Goal: Information Seeking & Learning: Learn about a topic

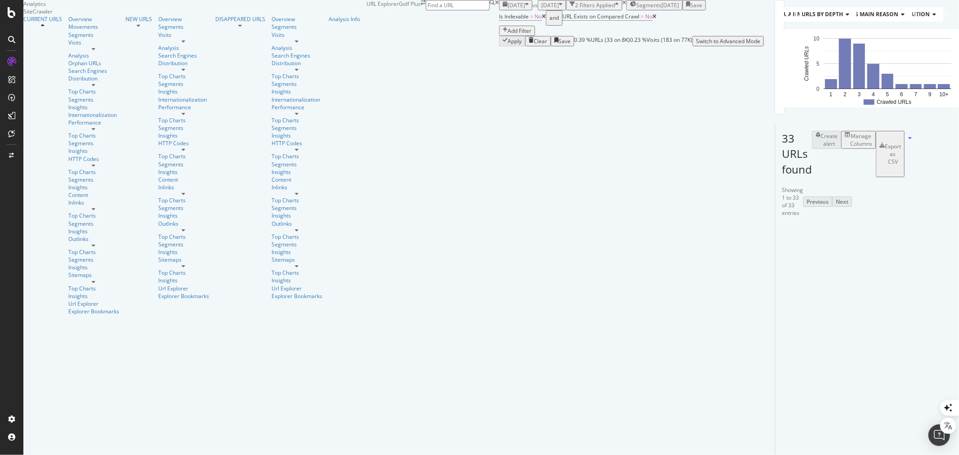
drag, startPoint x: 268, startPoint y: 60, endPoint x: 263, endPoint y: 65, distance: 6.7
click at [653, 19] on icon at bounding box center [655, 16] width 4 height 5
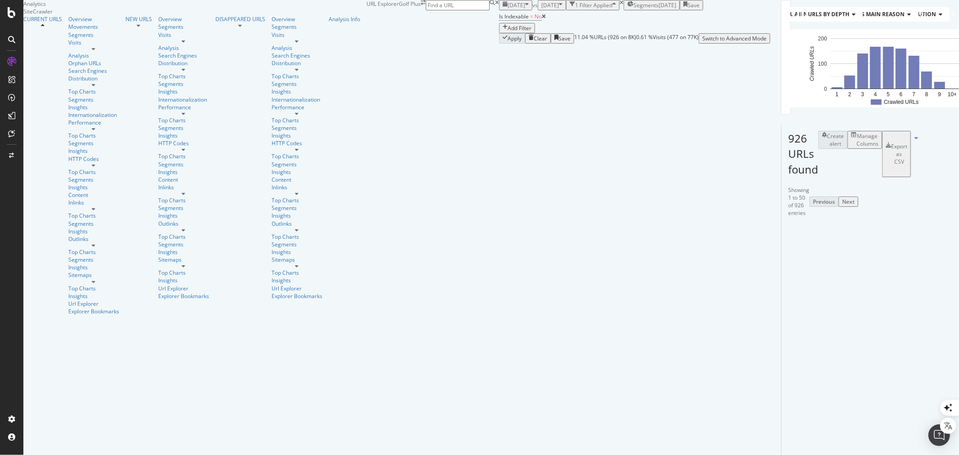
click at [857, 148] on div "Manage Columns" at bounding box center [868, 139] width 22 height 15
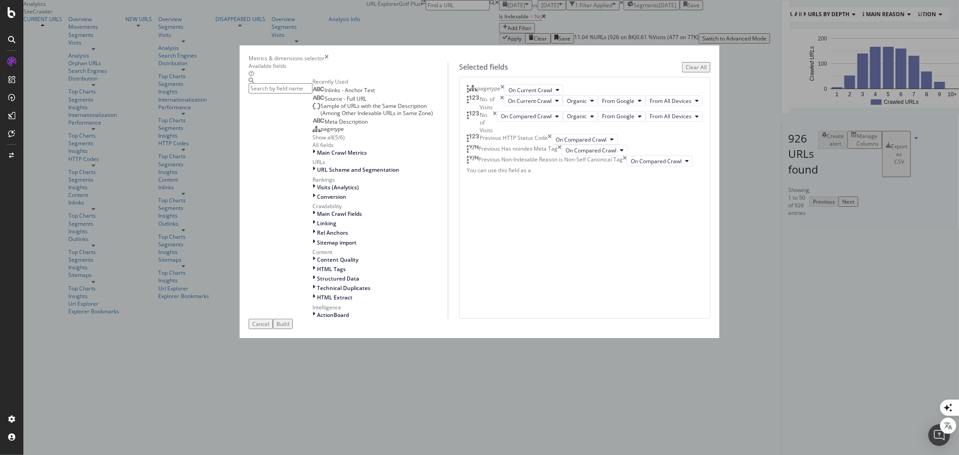
click at [497, 134] on icon "times" at bounding box center [495, 122] width 4 height 23
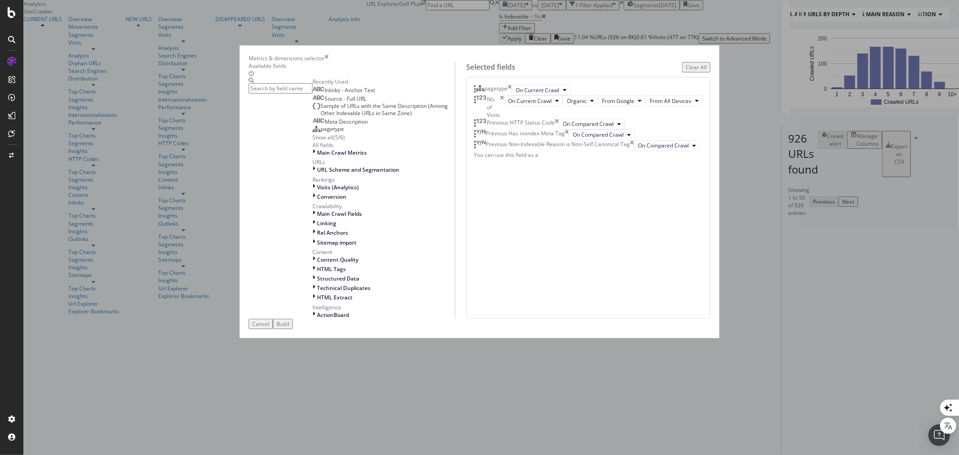
click at [504, 118] on icon "times" at bounding box center [502, 106] width 4 height 23
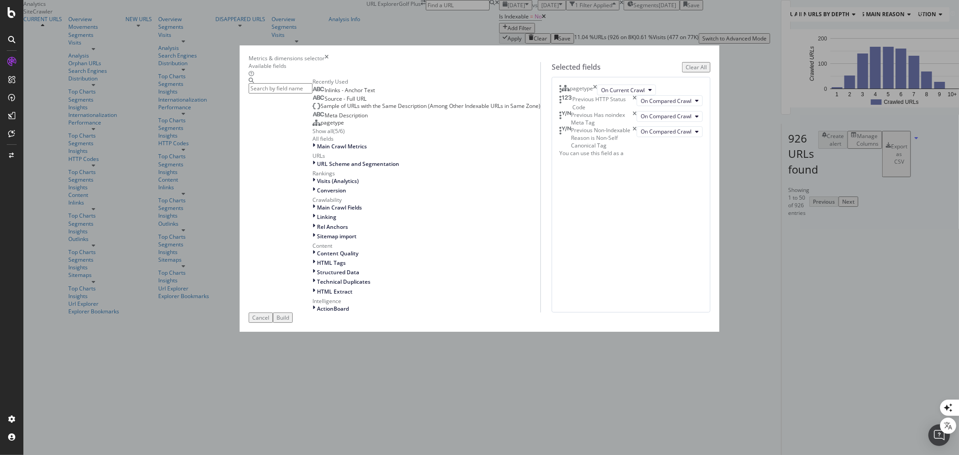
click at [637, 111] on icon "times" at bounding box center [635, 102] width 4 height 15
drag, startPoint x: 655, startPoint y: 161, endPoint x: 647, endPoint y: 168, distance: 11.5
click at [637, 118] on icon "times" at bounding box center [635, 106] width 4 height 23
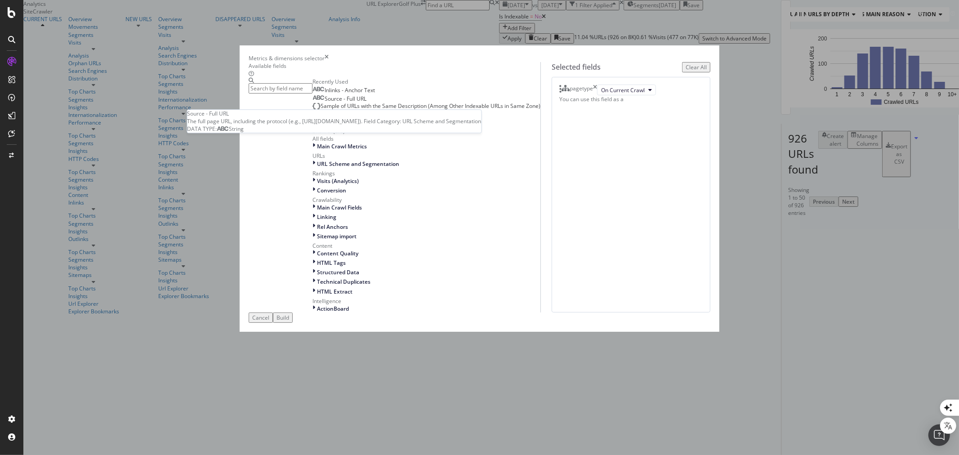
click at [360, 103] on div "Source - Full URL" at bounding box center [340, 98] width 54 height 7
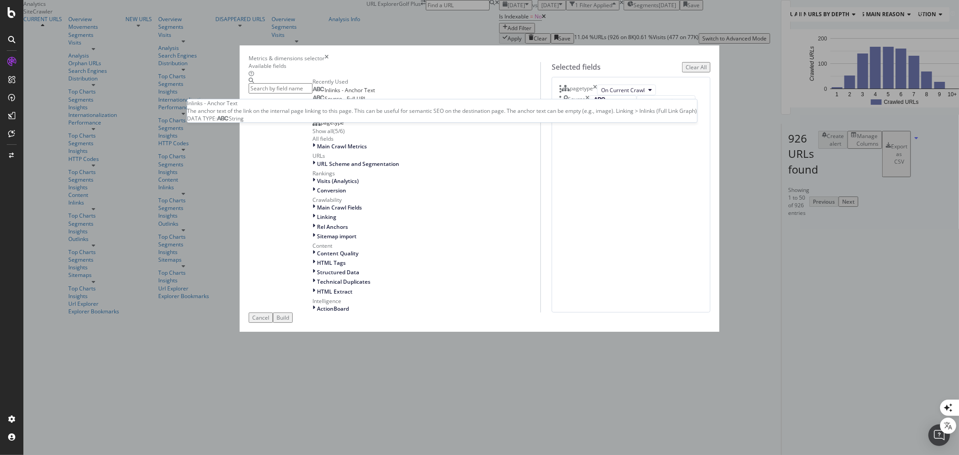
click at [361, 94] on span "Inlinks - Anchor Text" at bounding box center [350, 90] width 50 height 8
click at [313, 94] on input "modal" at bounding box center [281, 88] width 64 height 10
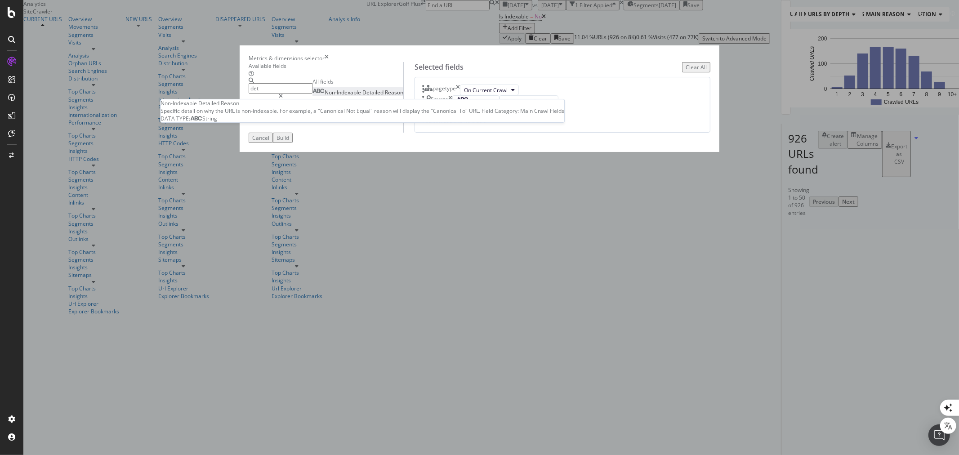
type input "det"
click at [362, 96] on div "Non-Indexable Detailed Reason" at bounding box center [358, 93] width 91 height 8
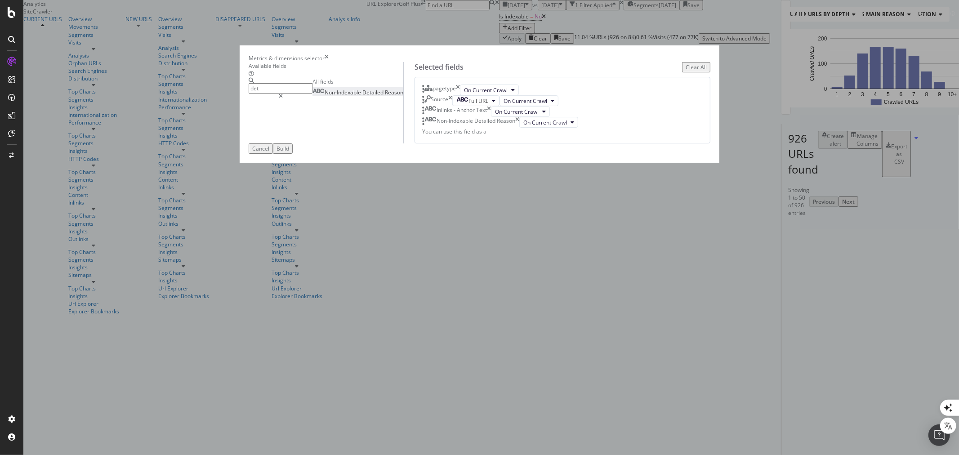
click at [289, 152] on div "Build" at bounding box center [283, 149] width 13 height 8
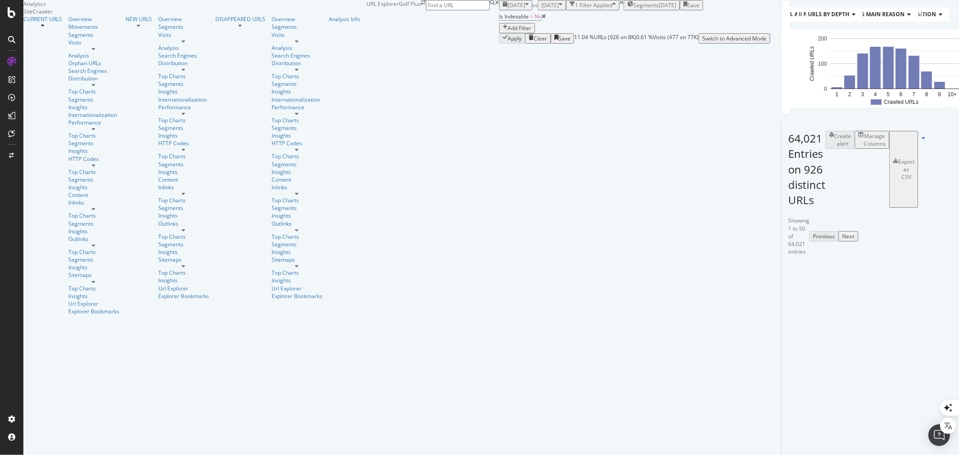
click at [659, 9] on div "[DATE]" at bounding box center [668, 5] width 18 height 8
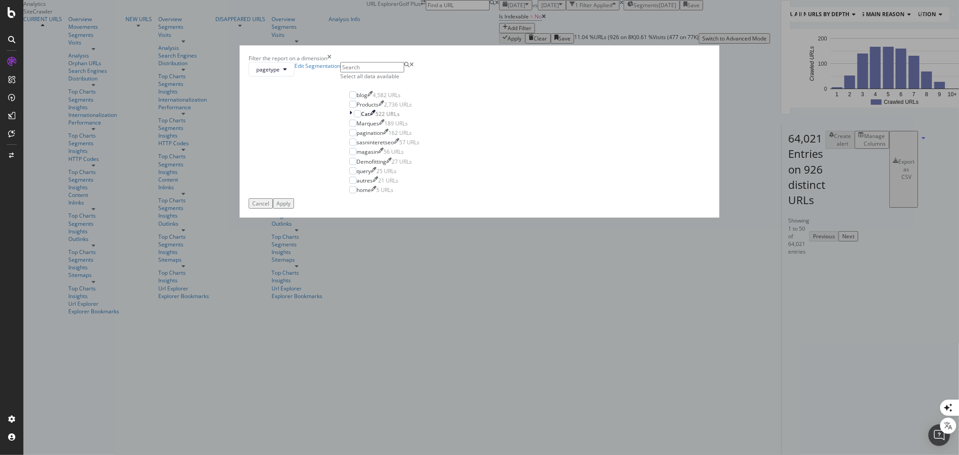
click at [428, 80] on div "Select all data available" at bounding box center [384, 76] width 88 height 8
click at [367, 99] on div "blog" at bounding box center [362, 95] width 11 height 8
click at [291, 207] on div "Apply" at bounding box center [284, 204] width 14 height 8
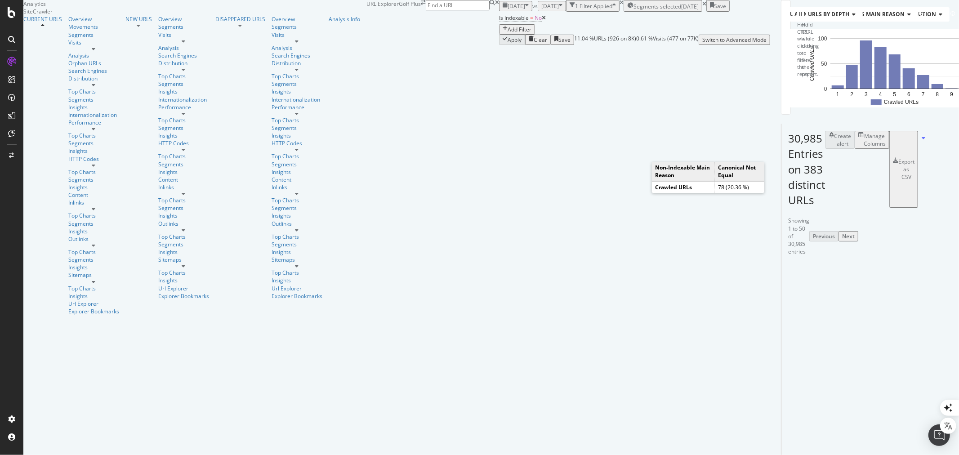
click at [824, 93] on icon "A chart." at bounding box center [839, 76] width 31 height 36
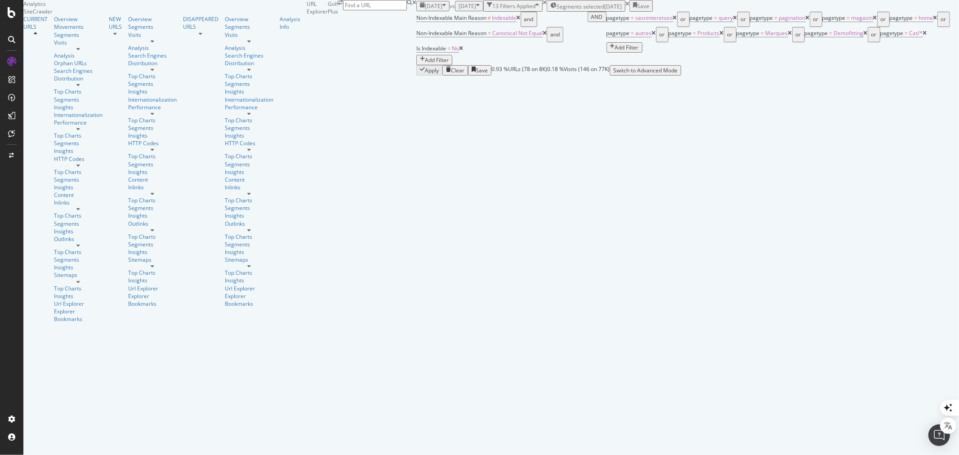
scroll to position [150, 0]
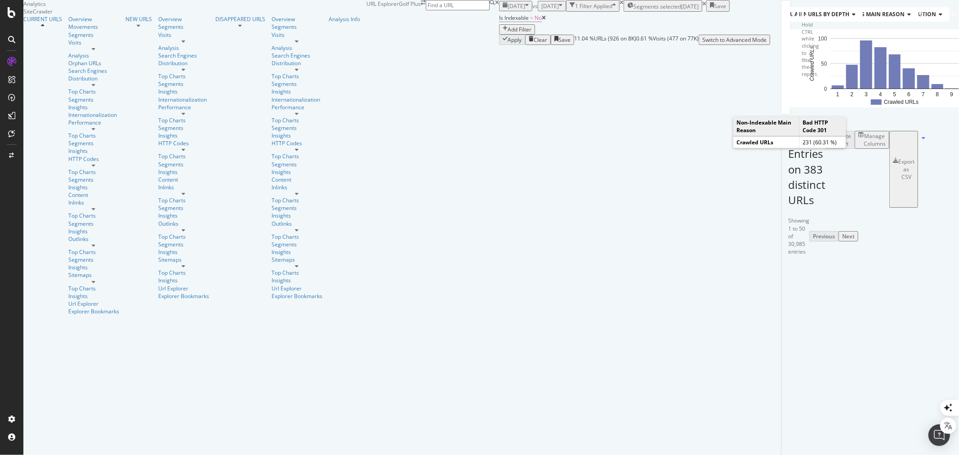
click at [916, 43] on text "Bad HTTP" at bounding box center [928, 40] width 25 height 6
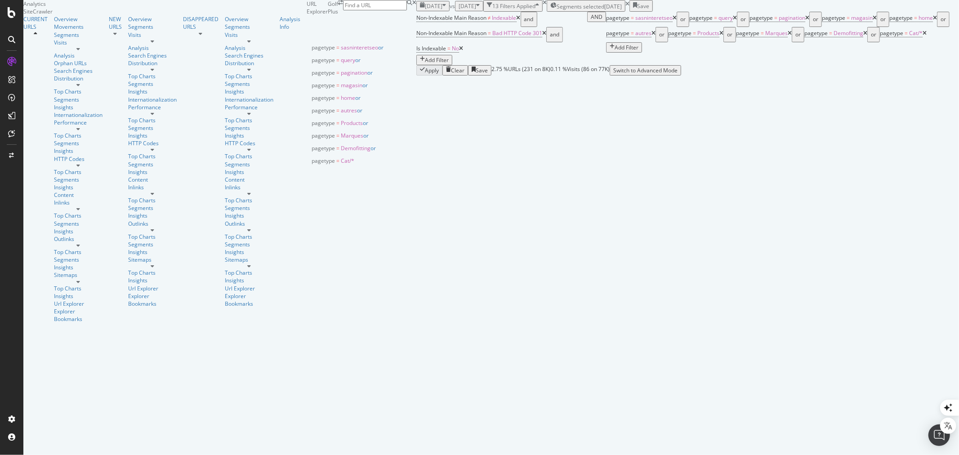
click at [557, 10] on span "Segments selected" at bounding box center [581, 7] width 48 height 8
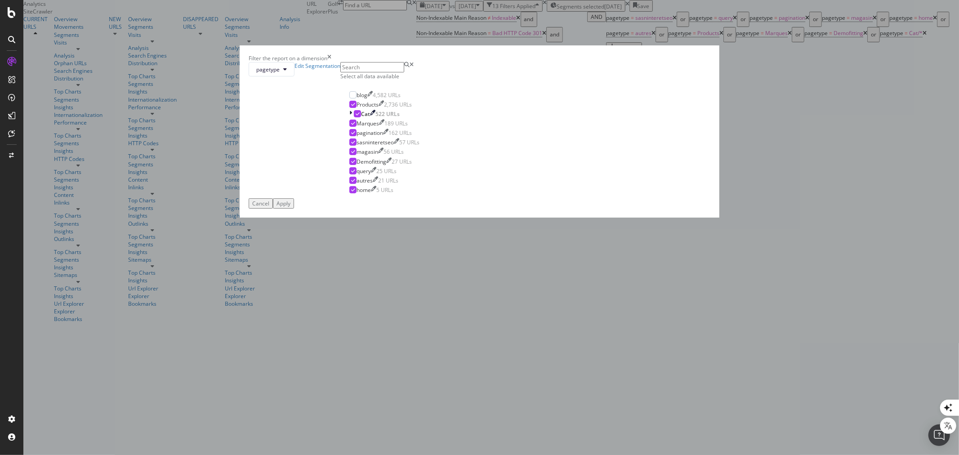
click at [543, 34] on div "Filter the report on a dimension pagetype Edit Segmentation Select all data ava…" at bounding box center [479, 227] width 959 height 455
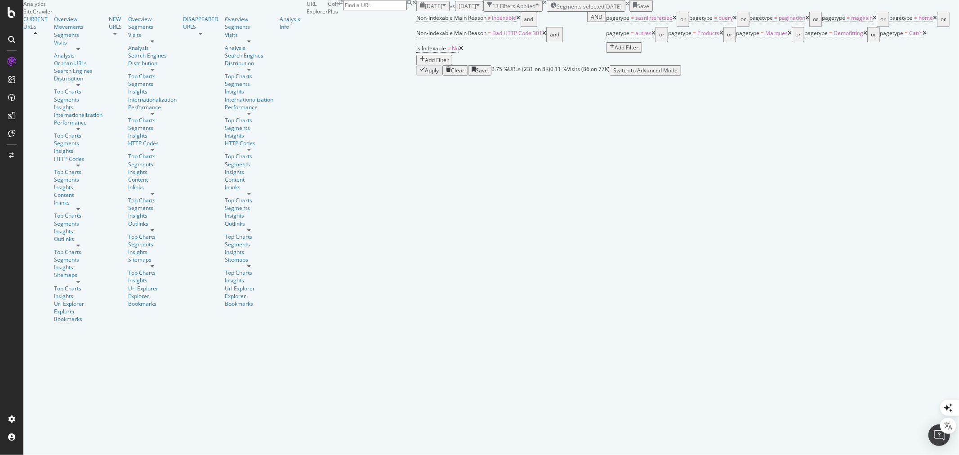
click at [449, 57] on div "Add Filter" at bounding box center [437, 60] width 24 height 8
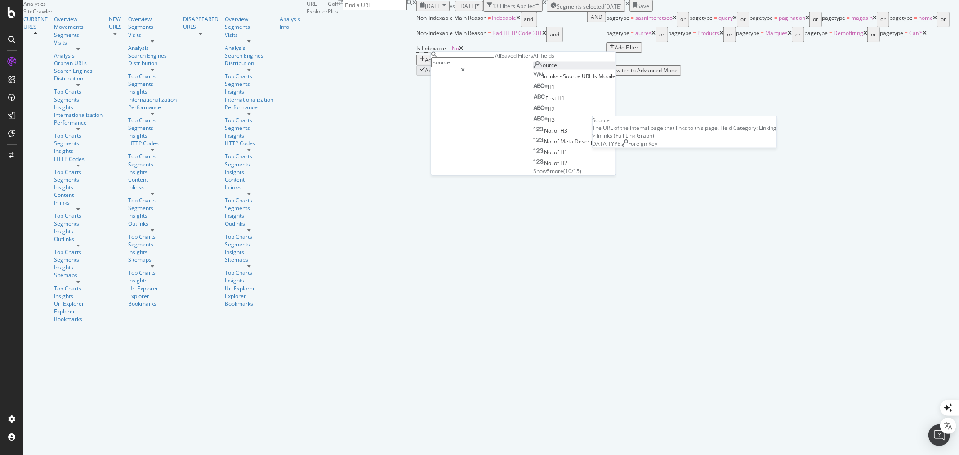
type input "source"
click at [540, 69] on span "Source" at bounding box center [549, 66] width 18 height 8
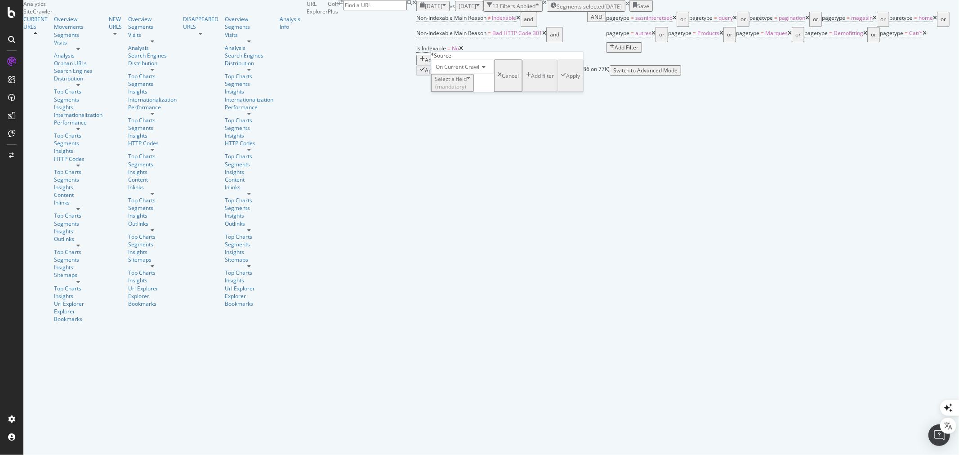
click at [467, 91] on div "(mandatory)" at bounding box center [451, 87] width 32 height 8
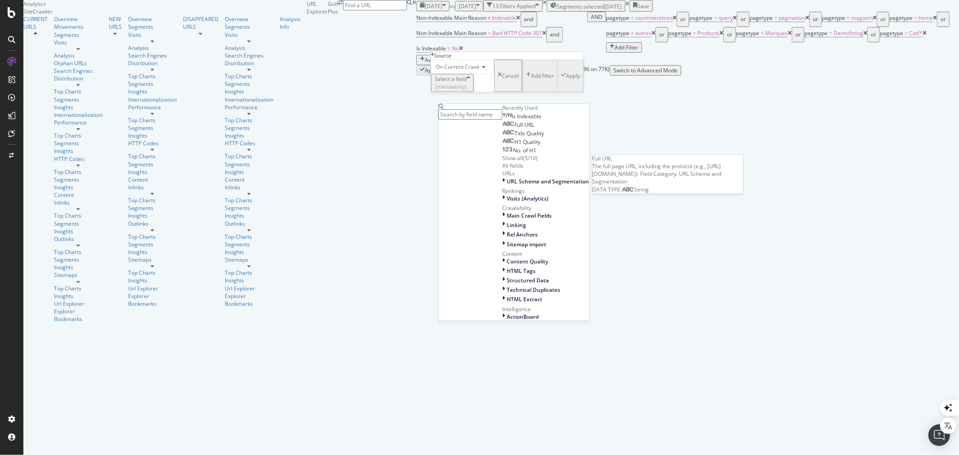
click at [502, 129] on div "Full URL" at bounding box center [518, 124] width 32 height 7
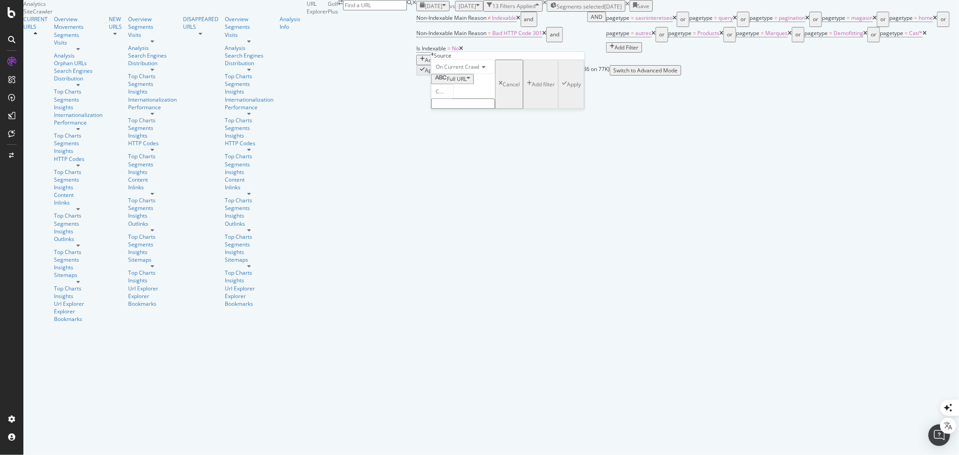
click at [454, 99] on div "Contains" at bounding box center [442, 92] width 22 height 14
drag, startPoint x: 475, startPoint y: 214, endPoint x: 478, endPoint y: 196, distance: 18.2
click at [453, 236] on span "Doesn't contain" at bounding box center [443, 243] width 19 height 15
click at [464, 109] on input "text" at bounding box center [463, 104] width 64 height 10
type input "blog"
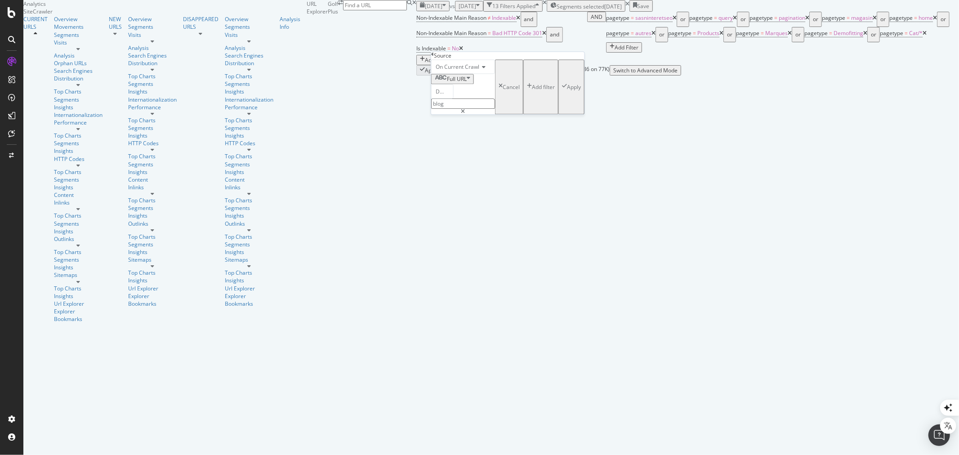
click at [567, 91] on div "Apply" at bounding box center [574, 87] width 14 height 8
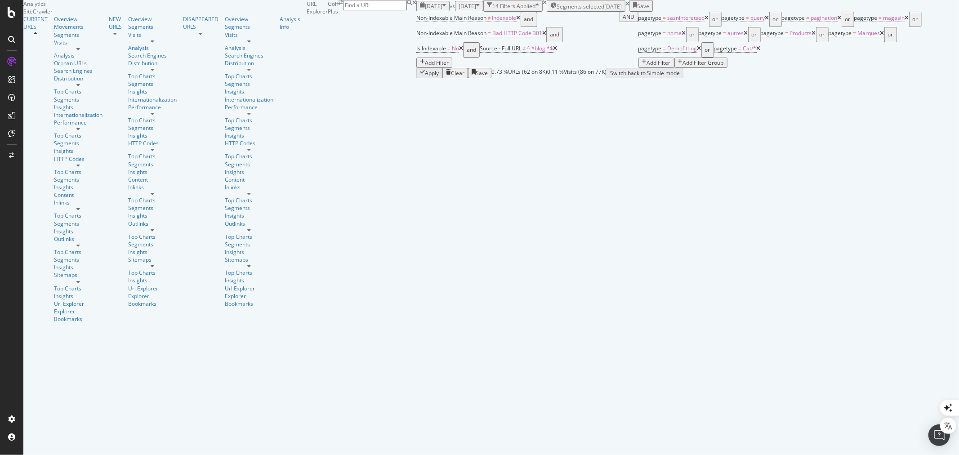
click at [416, 37] on span "Non-Indexable Main Reason" at bounding box center [451, 33] width 70 height 8
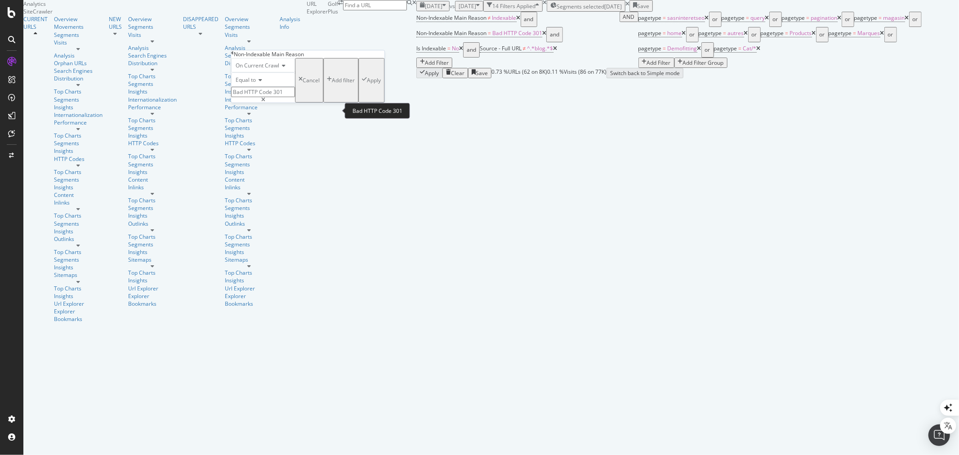
click at [285, 97] on input "Bad HTTP Code 301" at bounding box center [263, 92] width 64 height 10
click at [268, 121] on span "Canonical Not Equal" at bounding box center [251, 117] width 34 height 8
type input "Canonical Not Equal"
click at [367, 84] on div "Apply" at bounding box center [374, 80] width 14 height 8
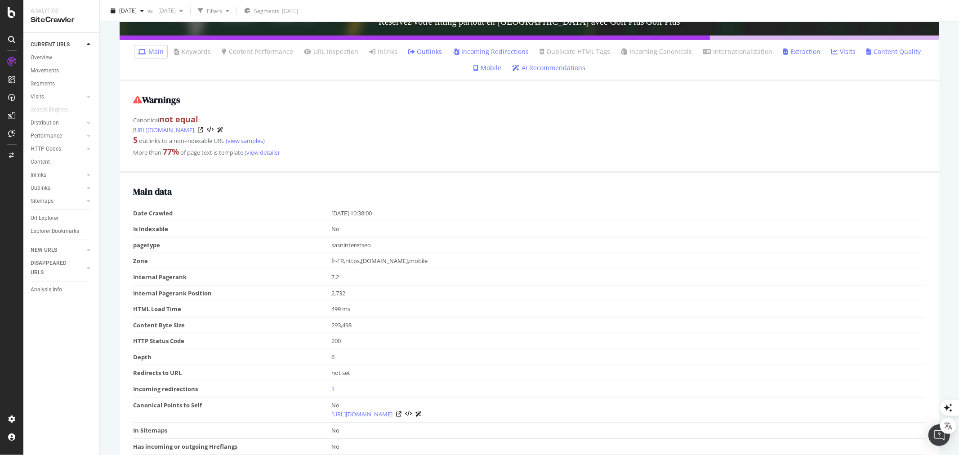
scroll to position [100, 0]
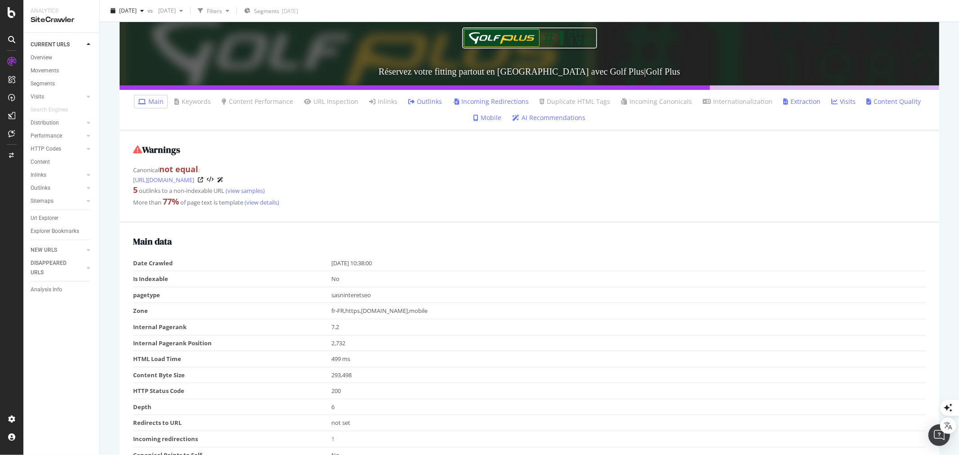
click at [500, 100] on link "Incoming Redirections" at bounding box center [491, 101] width 76 height 9
